Goal: Complete application form

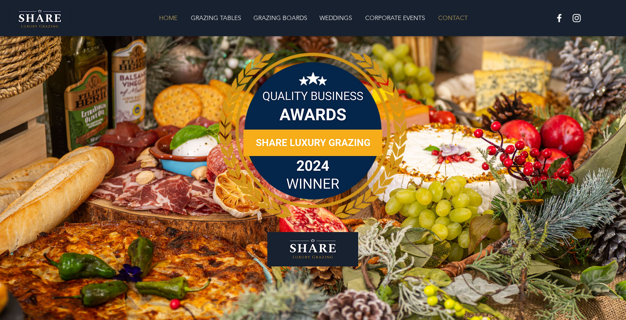
click at [459, 22] on p "CONTACT" at bounding box center [453, 17] width 38 height 17
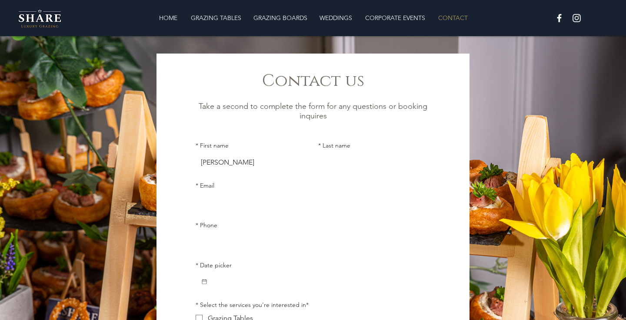
type input "[PERSON_NAME]"
type input "Neale"
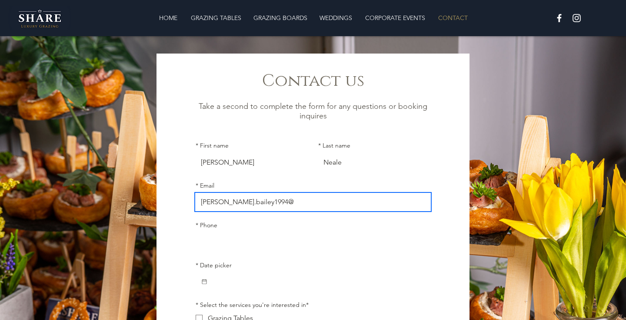
type input "[EMAIL_ADDRESS][DOMAIN_NAME]"
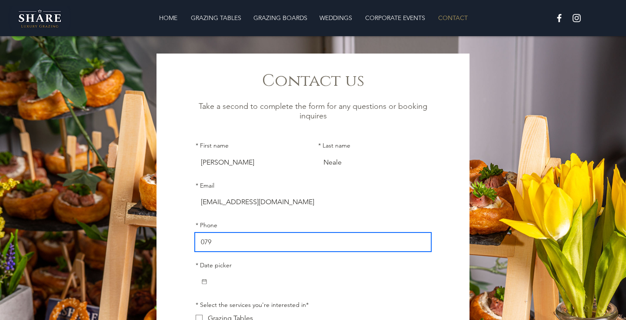
type input "07986950748"
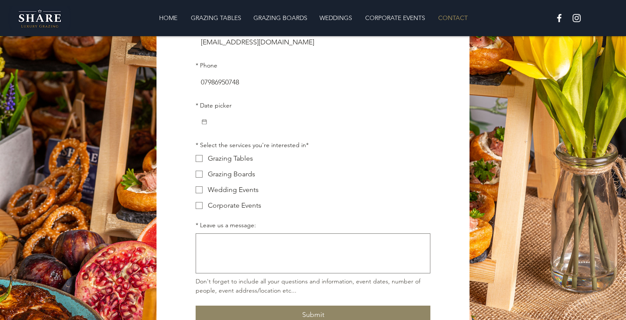
scroll to position [162, 0]
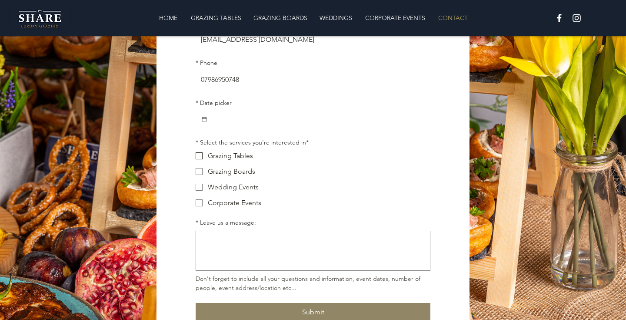
click at [199, 159] on span "Main Form" at bounding box center [199, 155] width 7 height 7
click at [196, 156] on input "Grazing Tables" at bounding box center [195, 155] width 0 height 0
checkbox input "true"
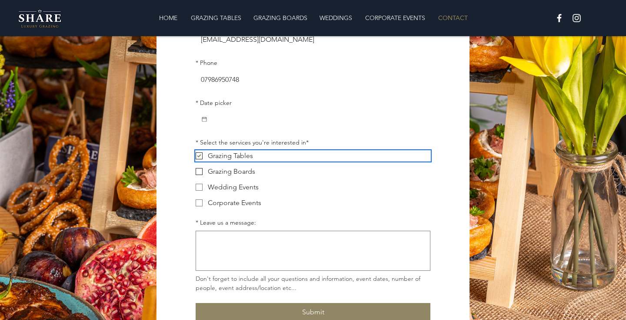
click at [199, 170] on label "Grazing Boards" at bounding box center [313, 171] width 235 height 10
click at [196, 171] on input "Grazing Boards" at bounding box center [195, 171] width 0 height 0
checkbox input "true"
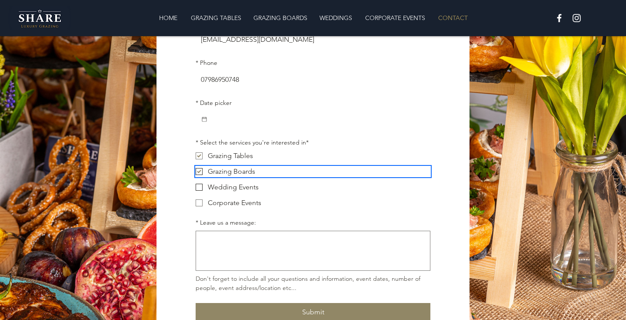
click at [197, 187] on span "Main Form" at bounding box center [199, 187] width 7 height 7
click at [196, 187] on input "Wedding Events" at bounding box center [195, 187] width 0 height 0
checkbox input "true"
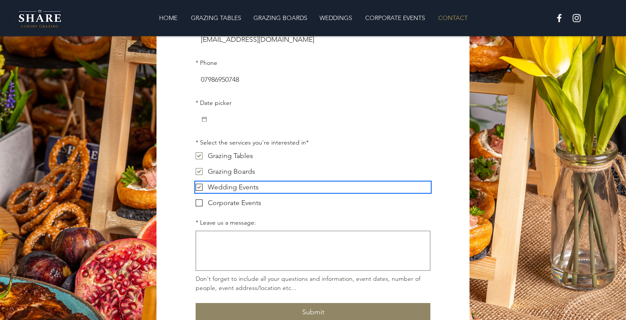
click at [199, 203] on span "Main Form" at bounding box center [199, 202] width 7 height 7
click at [196, 203] on input "Corporate Events" at bounding box center [195, 202] width 0 height 0
checkbox input "true"
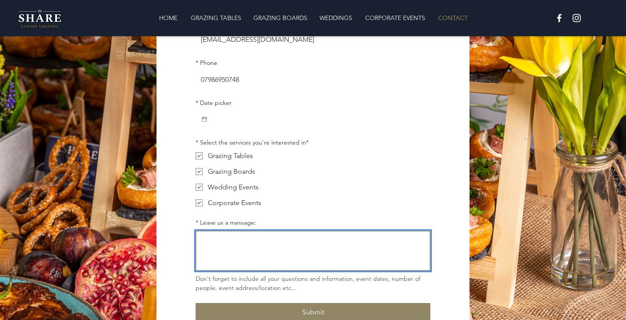
click at [225, 245] on textarea "* Leave us a message:" at bounding box center [313, 250] width 234 height 32
paste textarea "Hi ...hope you are well... I think I have mentioned it to you before but we are…"
type textarea "Hi ...hope you are well... I think I have mentioned it to you before but we are…"
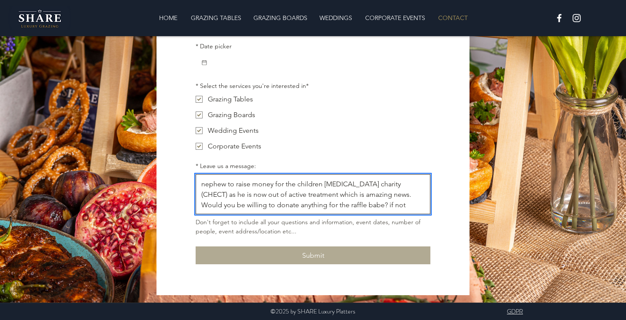
scroll to position [219, 0]
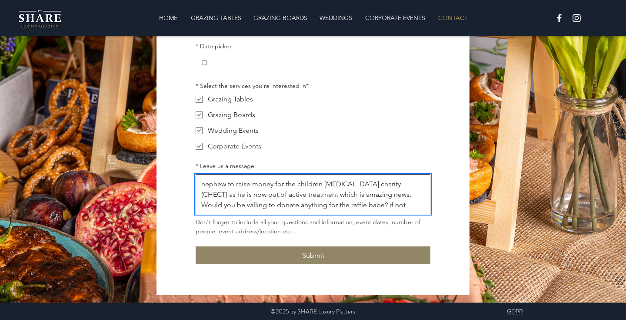
click at [296, 203] on textarea "Hi ...hope you are well... I think I have mentioned it to you before but we are…" at bounding box center [313, 194] width 234 height 32
drag, startPoint x: 282, startPoint y: 184, endPoint x: 305, endPoint y: 195, distance: 25.1
click at [305, 195] on textarea "Hi ...hope you are well... I think I have mentioned it to you before but we are…" at bounding box center [313, 194] width 234 height 32
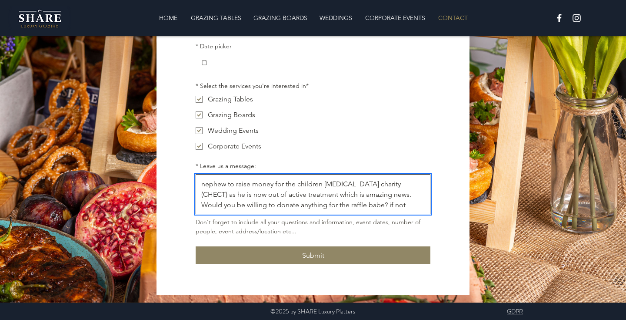
drag, startPoint x: 203, startPoint y: 184, endPoint x: 351, endPoint y: 229, distance: 154.4
click at [351, 229] on div "Hi ...hope you are well... I think I have mentioned it to you before but we are…" at bounding box center [313, 205] width 235 height 62
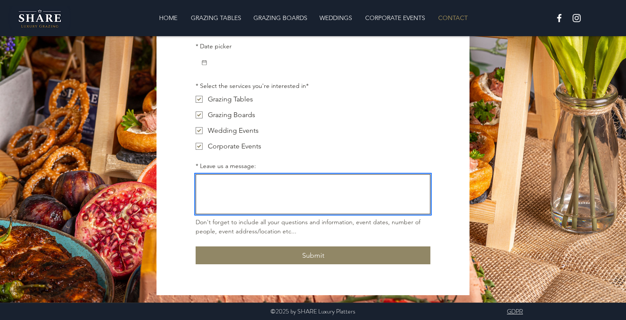
scroll to position [0, 0]
paste textarea "Good evening, My sister in law and I are hosting a charity ball at the village …"
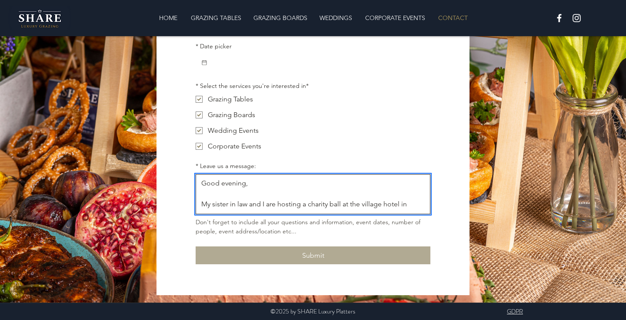
type textarea "Good evening, My sister in law and I are hosting a charity ball at the village …"
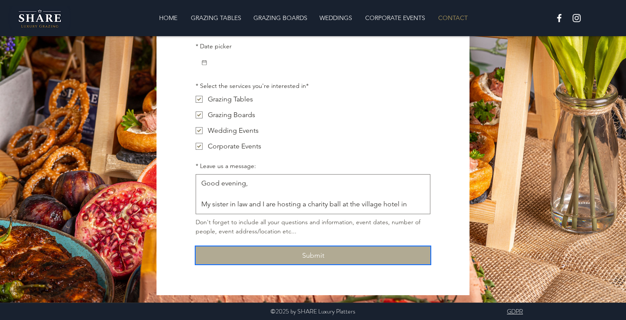
click at [255, 257] on button "Submit" at bounding box center [313, 255] width 235 height 18
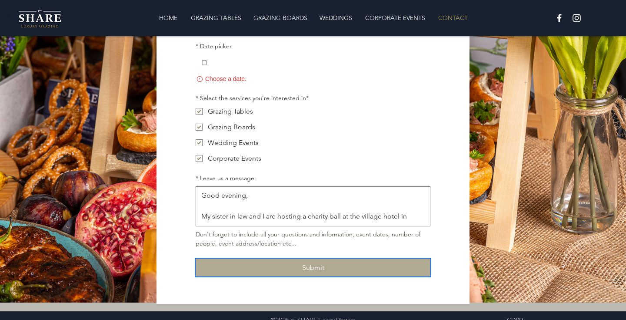
click at [262, 265] on button "Submit" at bounding box center [313, 267] width 235 height 18
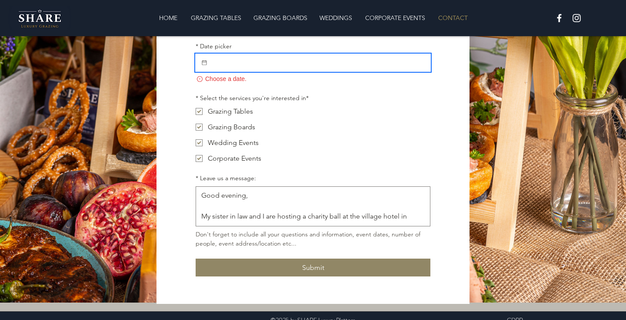
click at [226, 69] on input "* Date picker" at bounding box center [317, 62] width 218 height 17
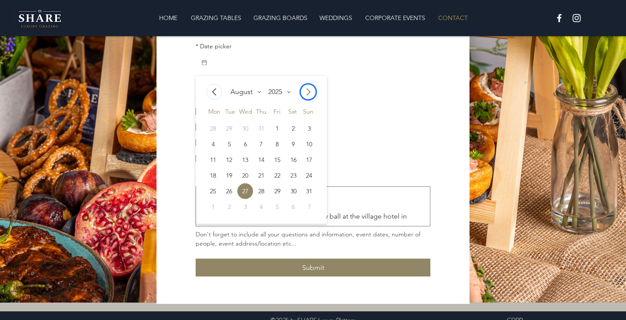
click at [306, 90] on icon "Go to next month" at bounding box center [308, 92] width 10 height 10
click at [290, 127] on div "6" at bounding box center [294, 129] width 16 height 16
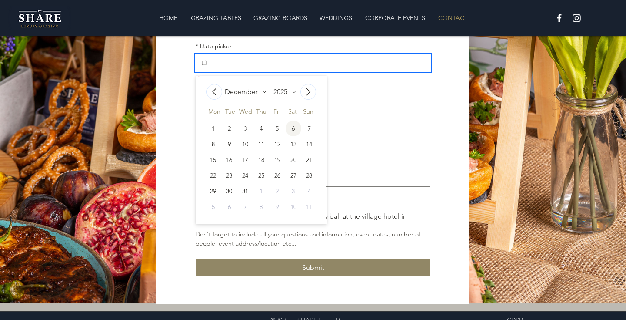
type input "[DATE]"
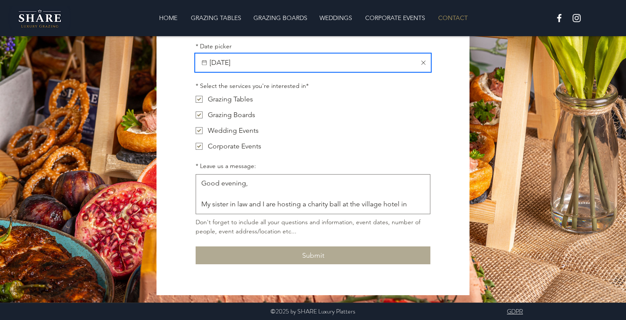
scroll to position [219, 0]
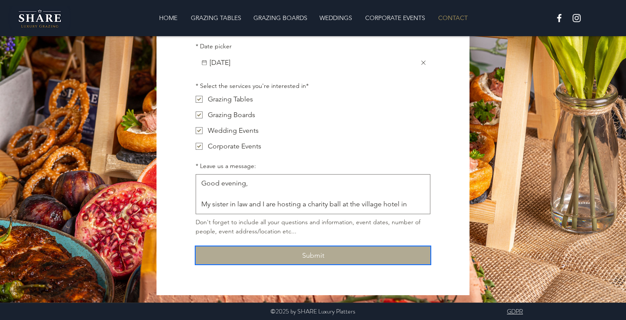
click at [324, 250] on button "Submit" at bounding box center [313, 255] width 235 height 18
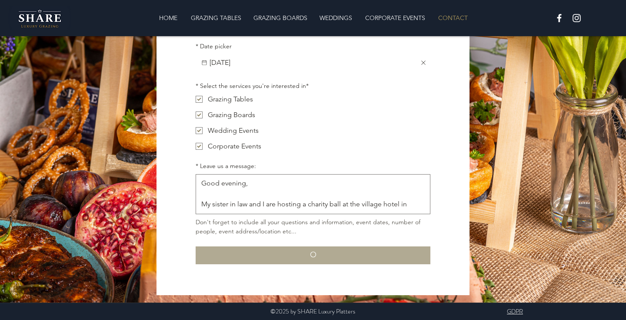
checkbox input "false"
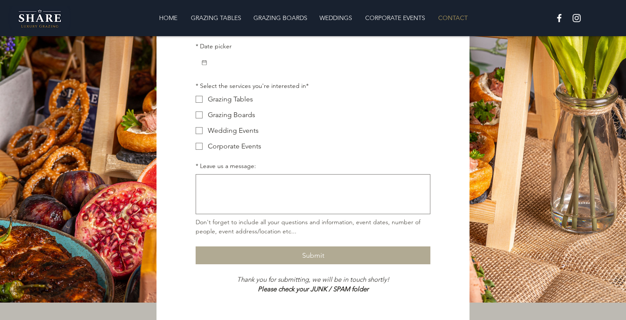
scroll to position [207, 0]
